Goal: Transaction & Acquisition: Subscribe to service/newsletter

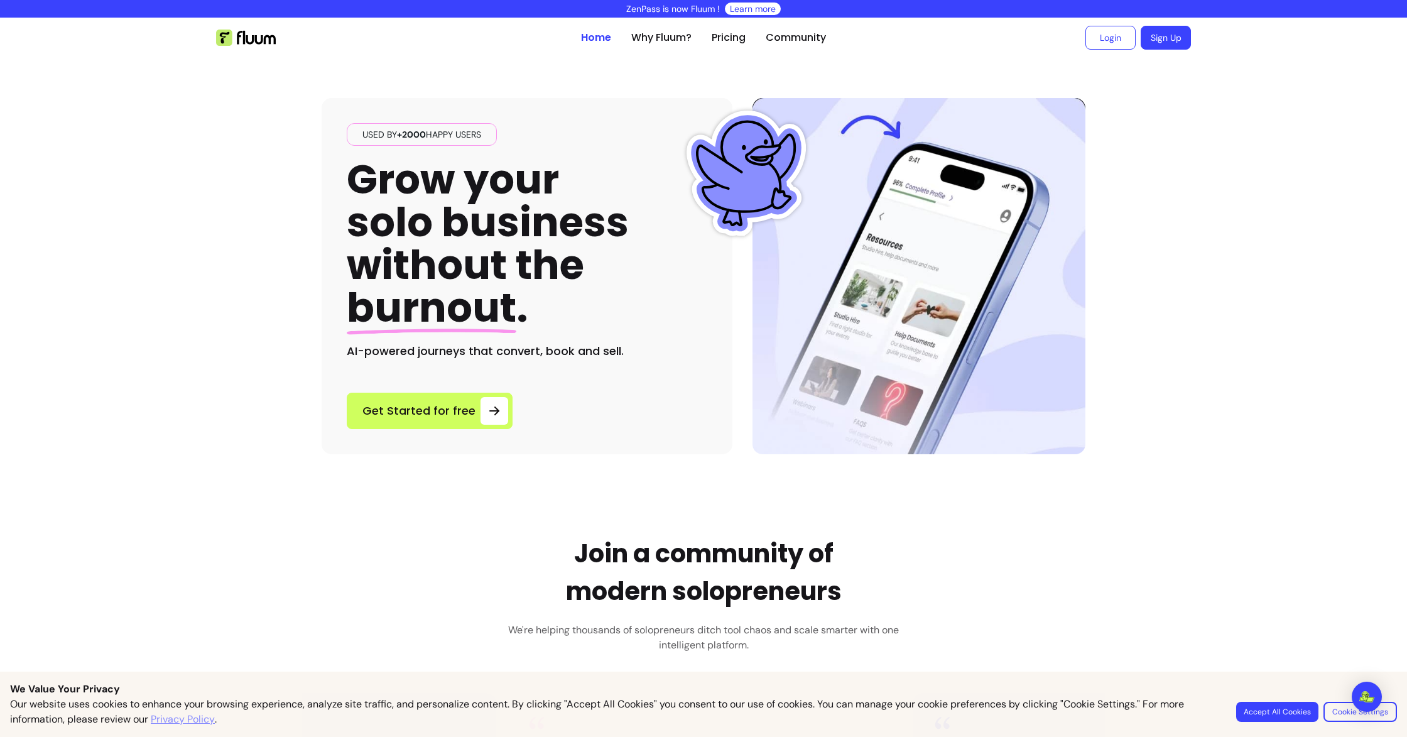
click at [721, 38] on link "Pricing" at bounding box center [729, 37] width 34 height 15
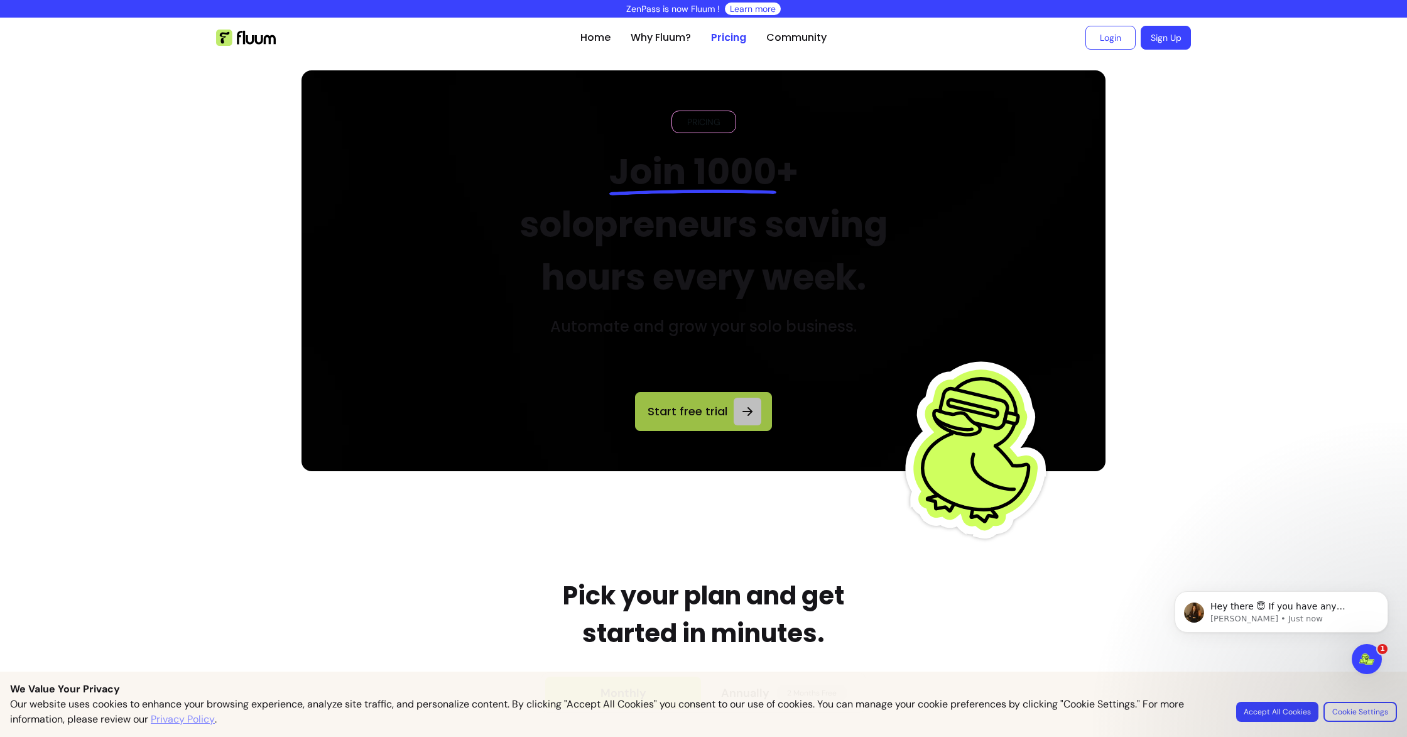
click at [741, 418] on icon at bounding box center [747, 411] width 15 height 15
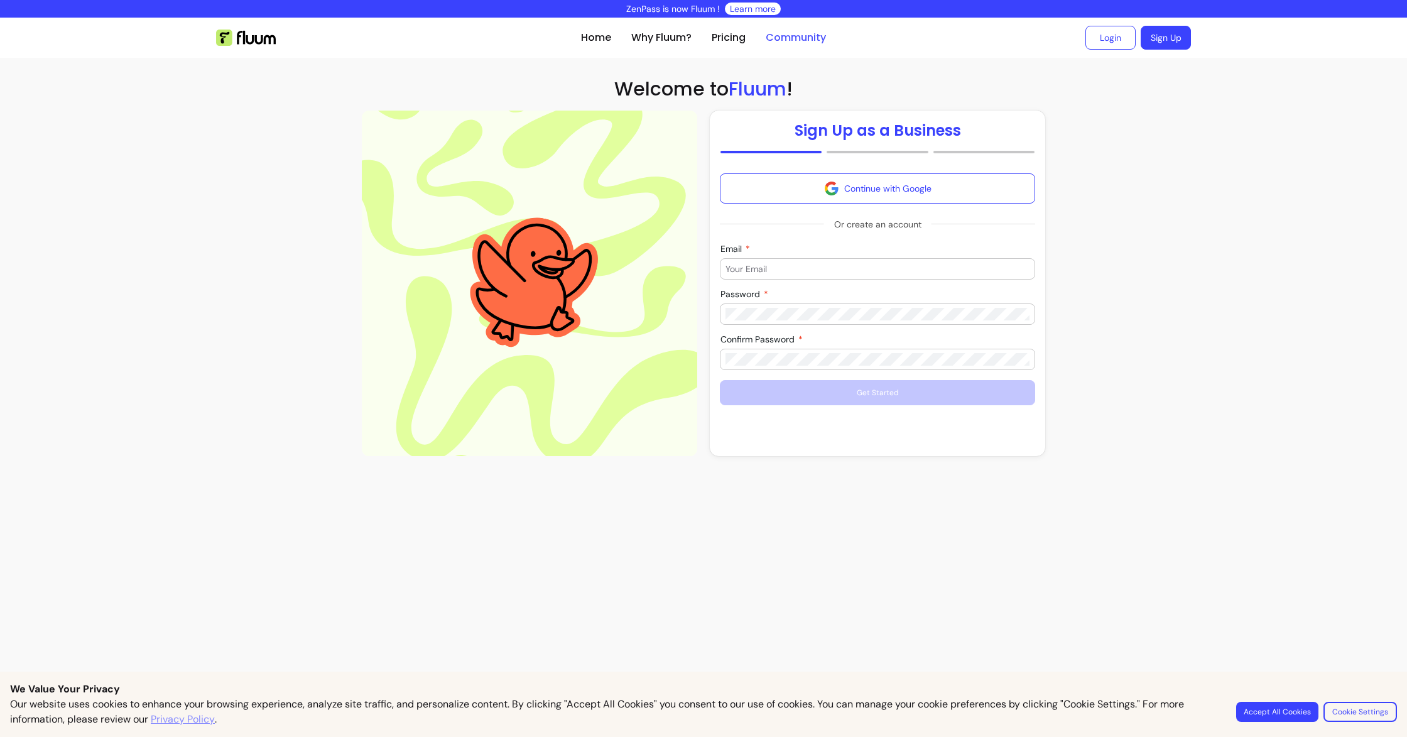
click at [791, 36] on link "Community" at bounding box center [796, 37] width 60 height 15
